Goal: Information Seeking & Learning: Learn about a topic

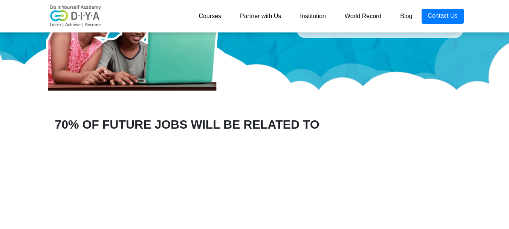
scroll to position [302, 0]
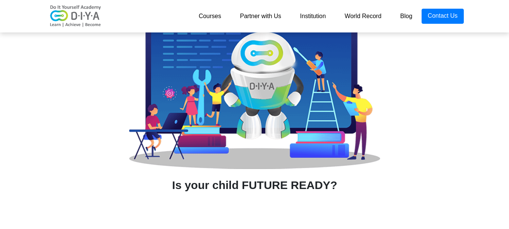
click at [212, 20] on link "Courses" at bounding box center [209, 16] width 41 height 15
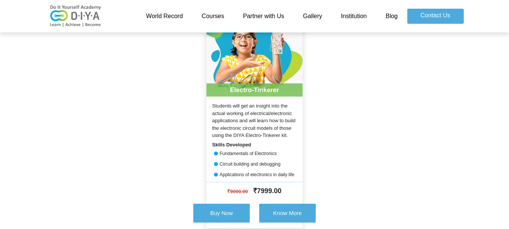
scroll to position [566, 0]
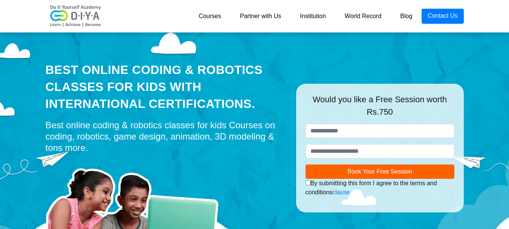
click at [221, 23] on link "Courses" at bounding box center [209, 16] width 41 height 15
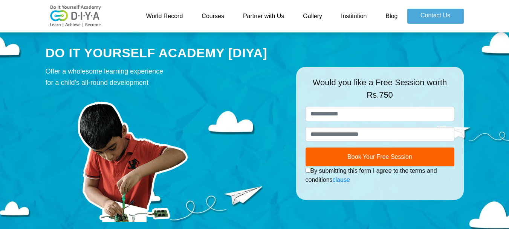
click at [321, 16] on link "Gallery" at bounding box center [313, 16] width 38 height 15
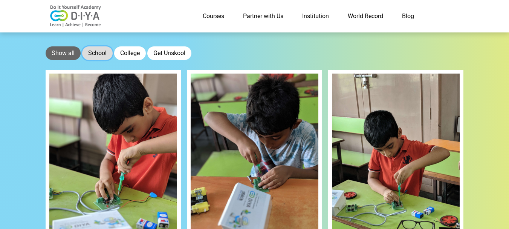
click at [96, 51] on button "School" at bounding box center [97, 53] width 31 height 14
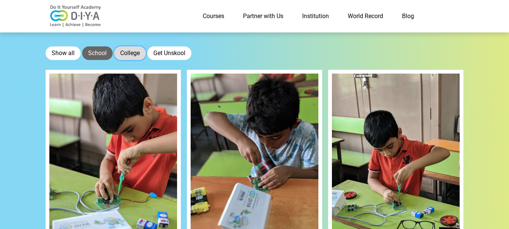
click at [123, 50] on button "College" at bounding box center [130, 53] width 32 height 14
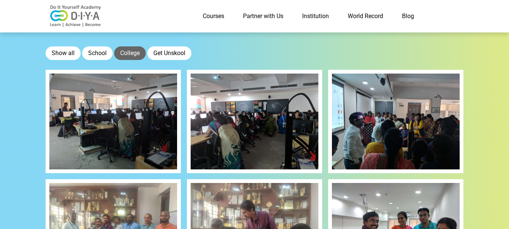
click at [358, 17] on link "World Record" at bounding box center [366, 16] width 54 height 15
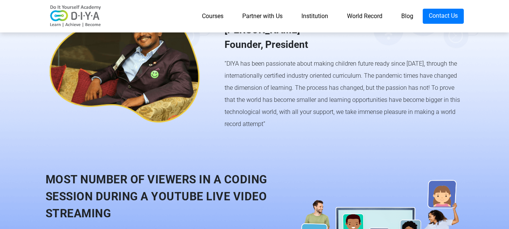
scroll to position [566, 0]
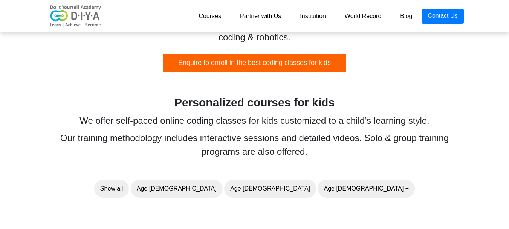
scroll to position [452, 0]
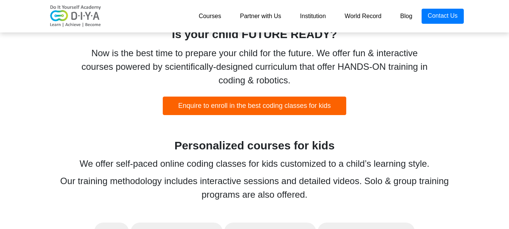
drag, startPoint x: 80, startPoint y: 153, endPoint x: 85, endPoint y: 151, distance: 5.7
click at [81, 153] on div "Personalized courses for kids" at bounding box center [255, 145] width 425 height 17
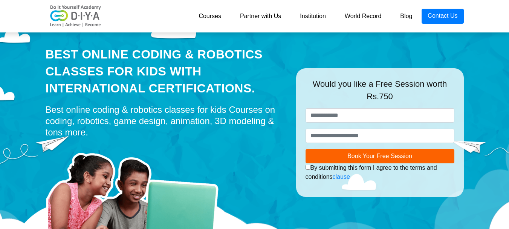
scroll to position [0, 0]
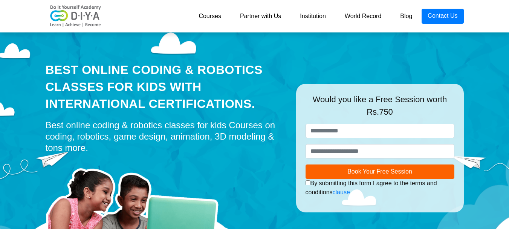
drag, startPoint x: 179, startPoint y: 80, endPoint x: 270, endPoint y: 95, distance: 92.5
click at [270, 95] on div "Best Online Coding & Robotics Classes for kids with International Certification…" at bounding box center [165, 86] width 239 height 51
click at [222, 150] on div "Best online coding & robotics classes for kids Courses on coding, robotics, gam…" at bounding box center [165, 137] width 239 height 34
click at [226, 143] on div "Best online coding & robotics classes for kids Courses on coding, robotics, gam…" at bounding box center [165, 137] width 239 height 34
drag, startPoint x: 223, startPoint y: 139, endPoint x: 101, endPoint y: 152, distance: 122.8
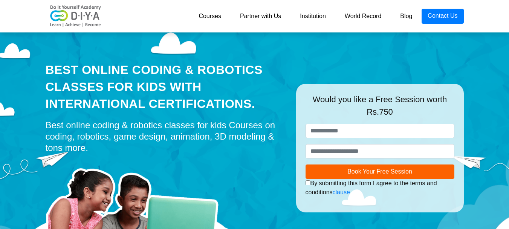
click at [101, 152] on div "Best online coding & robotics classes for kids Courses on coding, robotics, gam…" at bounding box center [165, 137] width 239 height 34
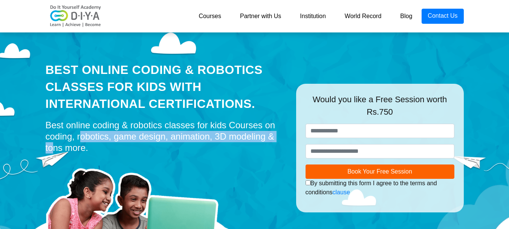
drag, startPoint x: 150, startPoint y: 135, endPoint x: 178, endPoint y: 117, distance: 33.4
click at [182, 117] on div "Best Online Coding & Robotics Classes for kids with International Certification…" at bounding box center [165, 147] width 251 height 237
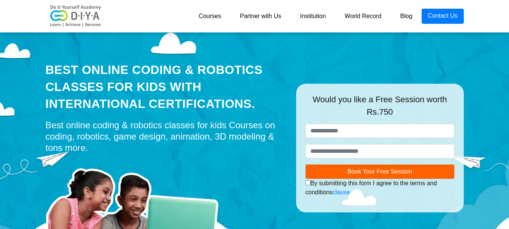
click at [145, 127] on div "Best online coding & robotics classes for kids Courses on coding, robotics, gam…" at bounding box center [165, 137] width 239 height 34
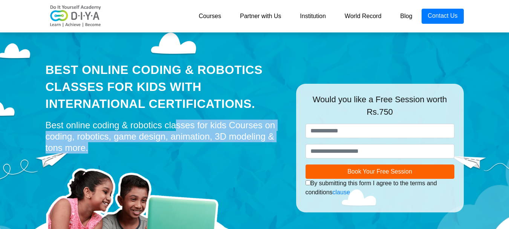
click at [145, 127] on div "Best online coding & robotics classes for kids Courses on coding, robotics, gam…" at bounding box center [165, 137] width 239 height 34
click at [164, 155] on div "Best Online Coding & Robotics Classes for kids with International Certification…" at bounding box center [165, 147] width 251 height 237
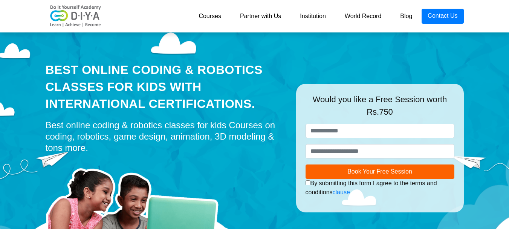
click at [169, 133] on div "Best online coding & robotics classes for kids Courses on coding, robotics, gam…" at bounding box center [165, 137] width 239 height 34
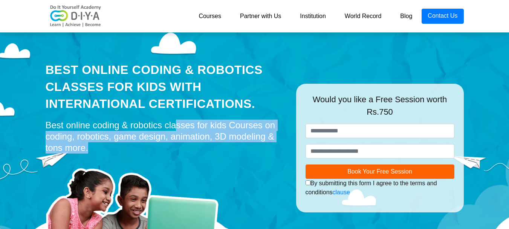
click at [169, 133] on div "Best online coding & robotics classes for kids Courses on coding, robotics, gam…" at bounding box center [165, 137] width 239 height 34
click at [143, 156] on div "Best Online Coding & Robotics Classes for kids with International Certification…" at bounding box center [165, 147] width 251 height 237
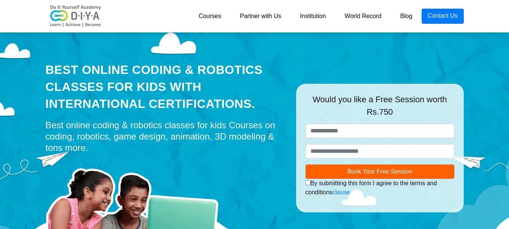
click at [141, 135] on div "Best online coding & robotics classes for kids Courses on coding, robotics, gam…" at bounding box center [165, 137] width 239 height 34
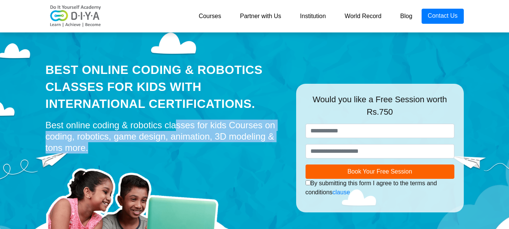
click at [141, 135] on div "Best online coding & robotics classes for kids Courses on coding, robotics, gam…" at bounding box center [165, 137] width 239 height 34
click at [153, 149] on div "Best online coding & robotics classes for kids Courses on coding, robotics, gam…" at bounding box center [165, 137] width 239 height 34
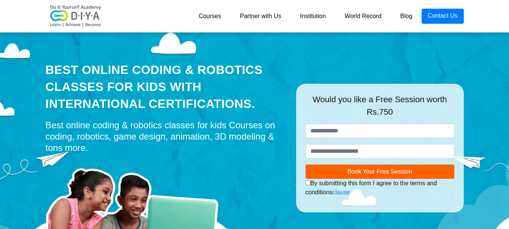
click at [155, 139] on div "Best online coding & robotics classes for kids Courses on coding, robotics, gam…" at bounding box center [165, 137] width 239 height 34
click at [165, 170] on img at bounding box center [136, 211] width 181 height 109
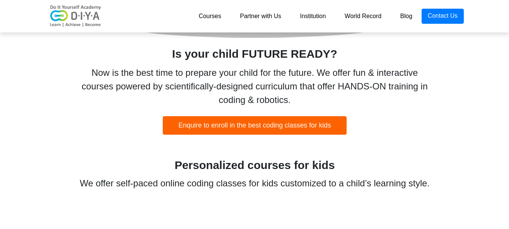
scroll to position [339, 0]
